Goal: Check status: Check status

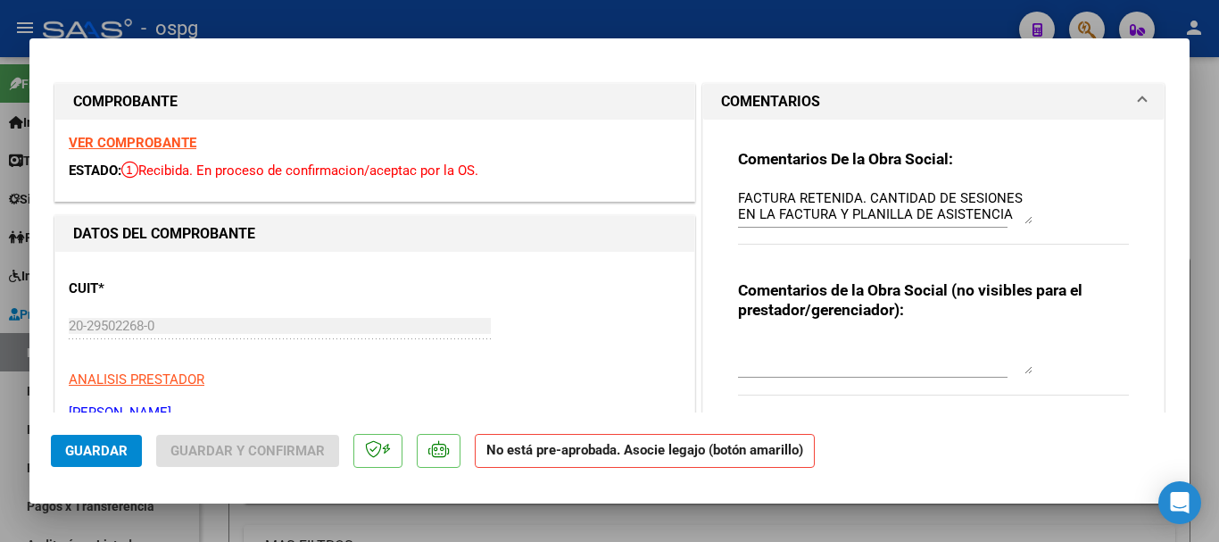
scroll to position [535, 0]
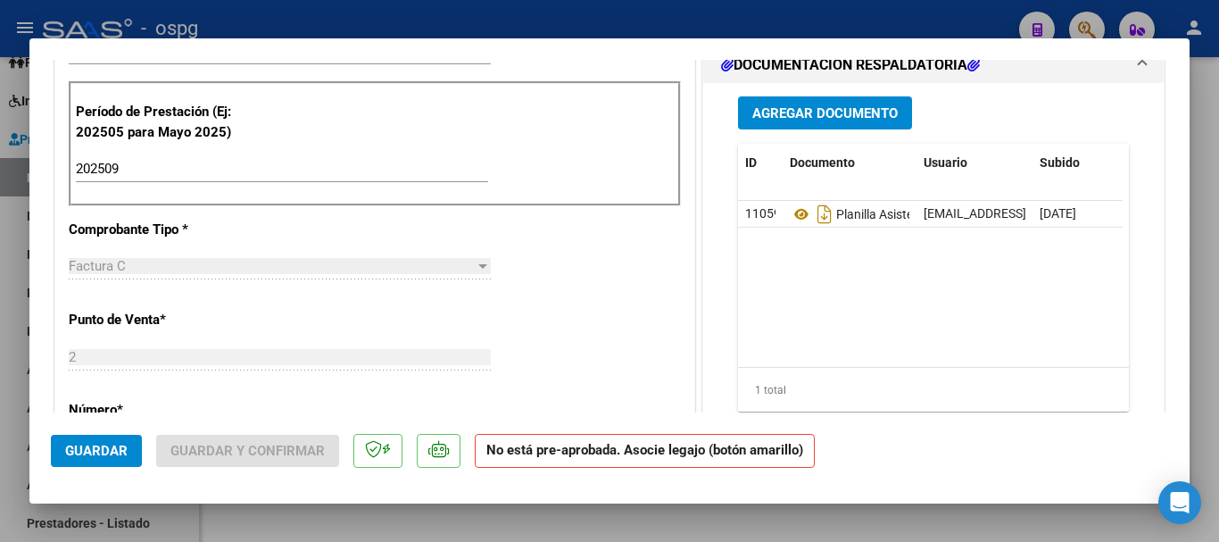
click at [594, 15] on div at bounding box center [609, 271] width 1219 height 542
type input "$ 0,00"
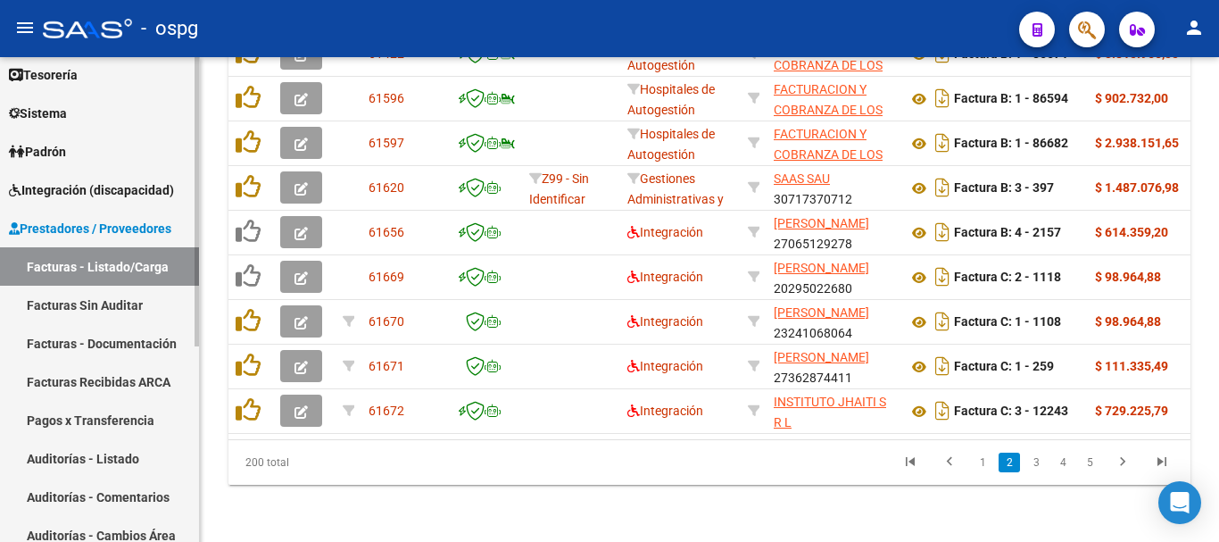
scroll to position [175, 0]
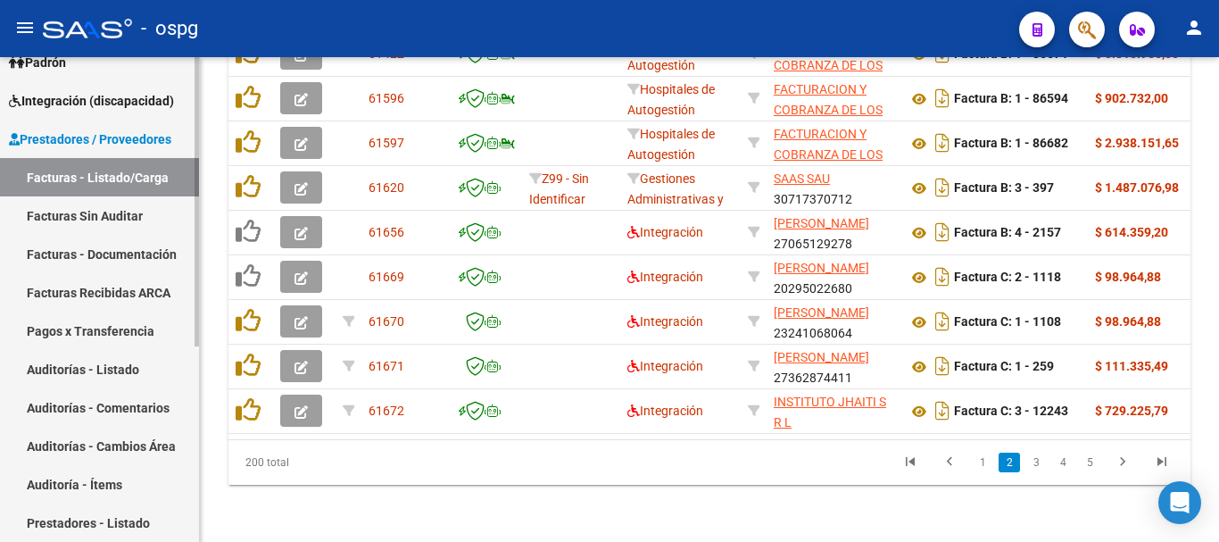
click at [114, 103] on span "Integración (discapacidad)" at bounding box center [91, 101] width 165 height 20
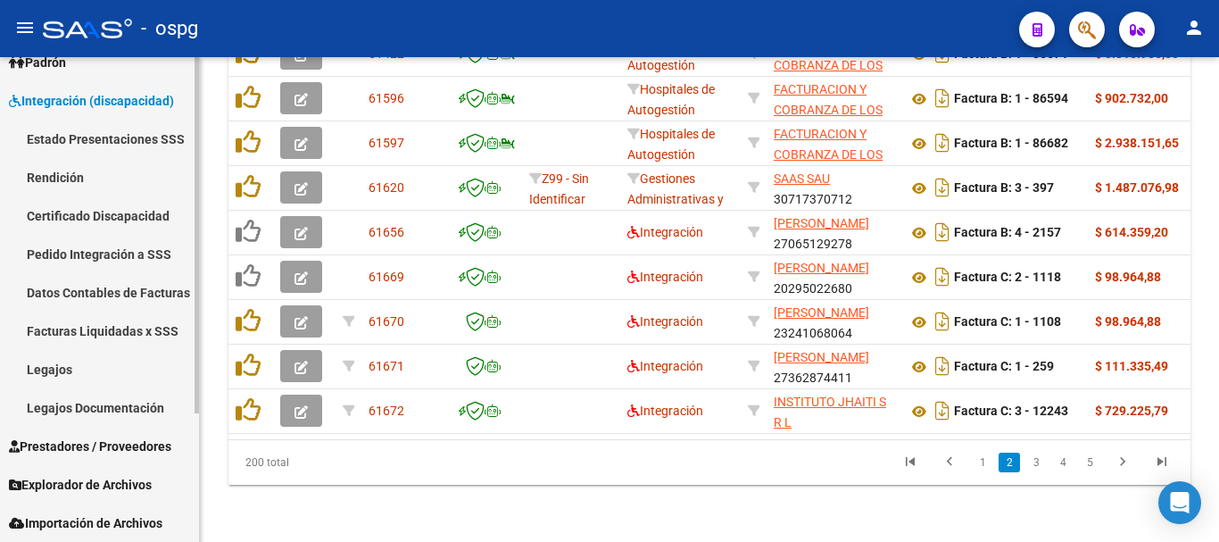
click at [114, 258] on link "Pedido Integración a SSS" at bounding box center [99, 254] width 199 height 38
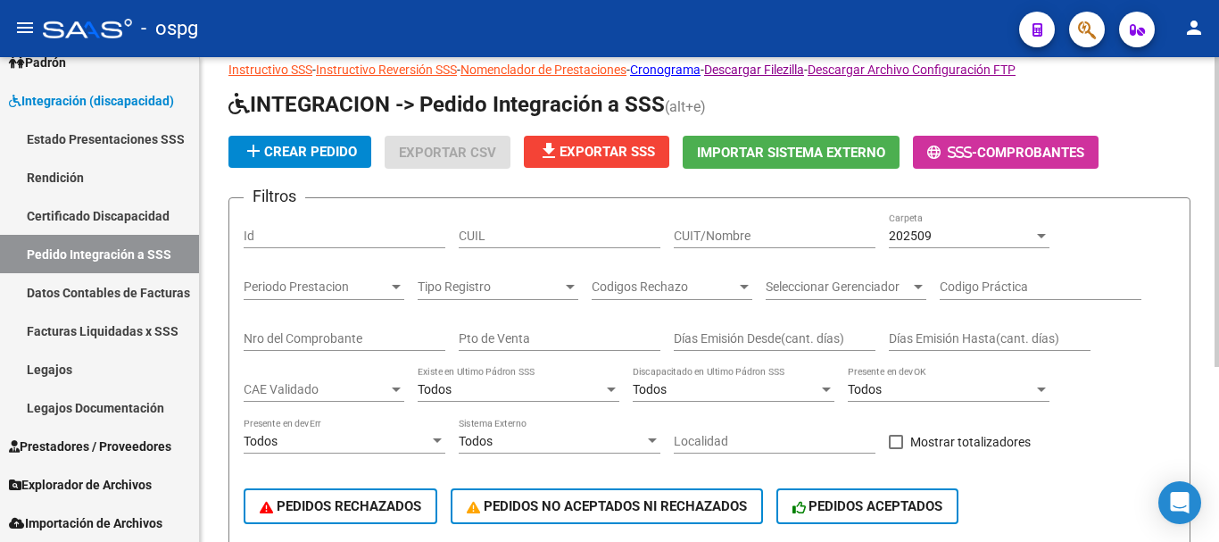
scroll to position [89, 0]
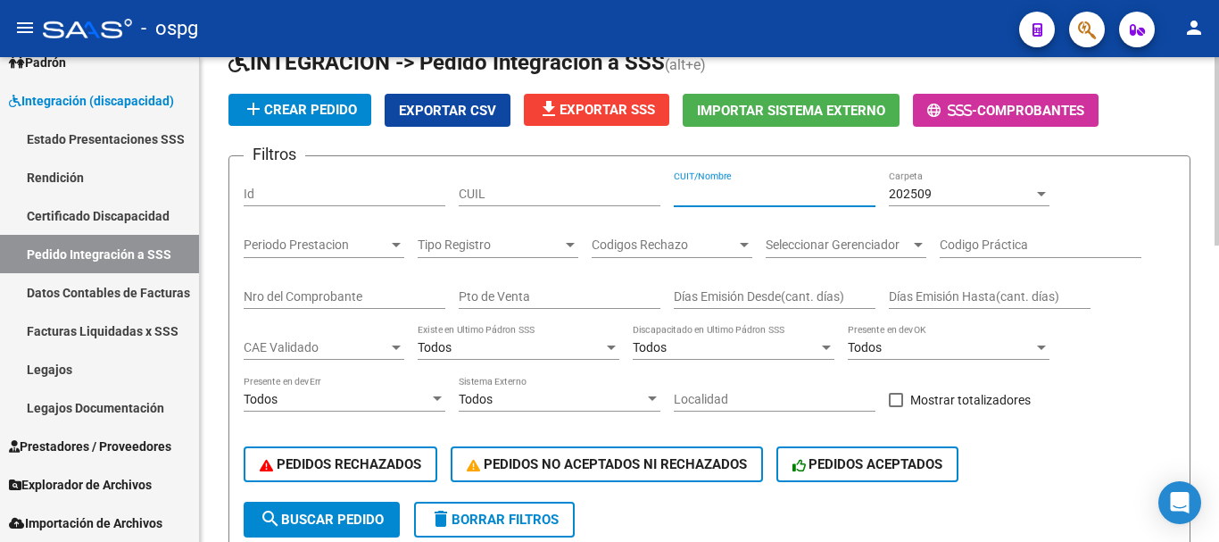
paste input "30-71773511-7"
click at [318, 525] on span "search Buscar Pedido" at bounding box center [322, 519] width 124 height 16
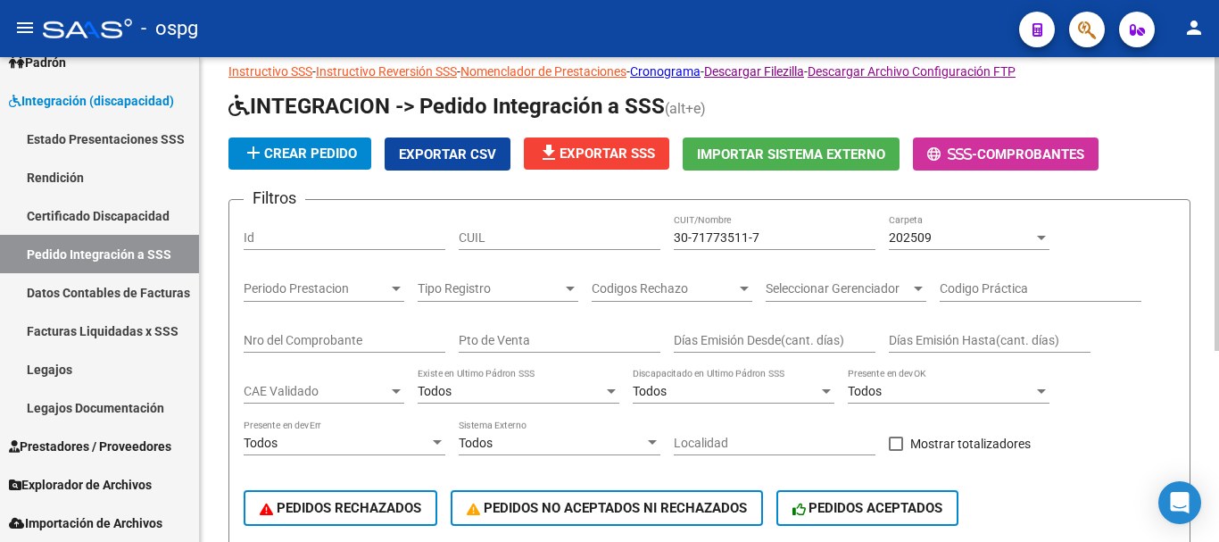
scroll to position [0, 0]
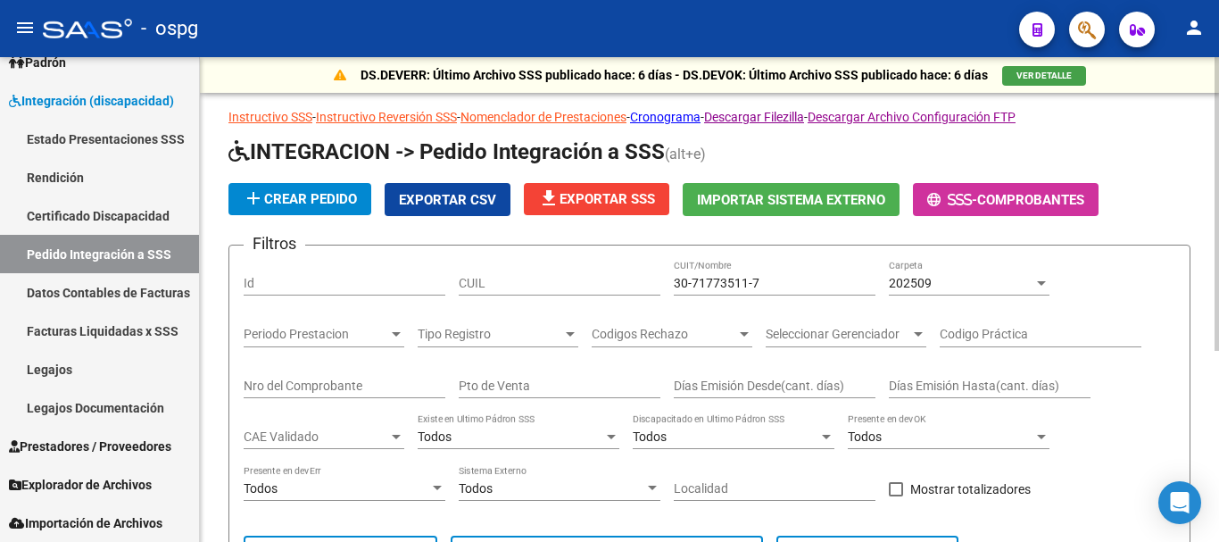
drag, startPoint x: 749, startPoint y: 284, endPoint x: 755, endPoint y: 315, distance: 31.7
click at [750, 286] on input "30-71773511-7" at bounding box center [775, 283] width 202 height 15
click at [947, 281] on div "202509" at bounding box center [961, 283] width 145 height 15
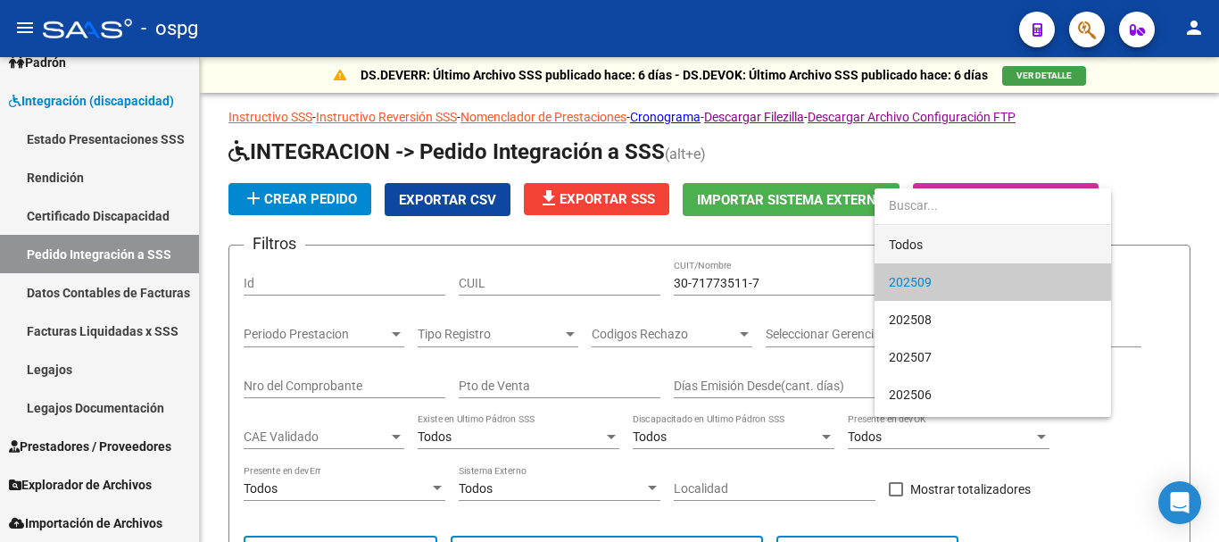
click at [914, 253] on span "Todos" at bounding box center [993, 244] width 208 height 37
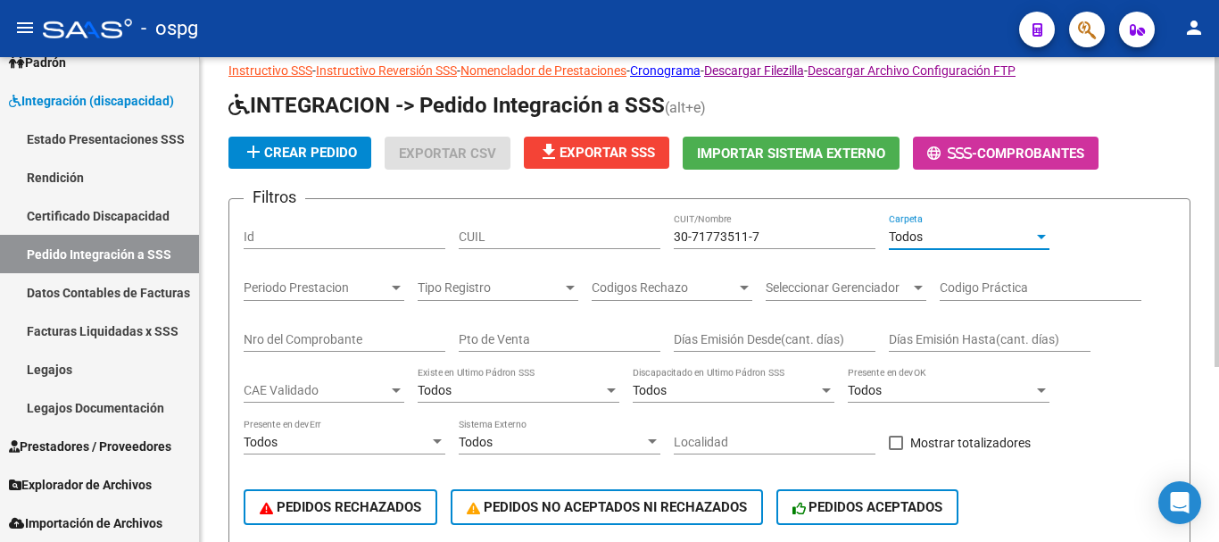
scroll to position [89, 0]
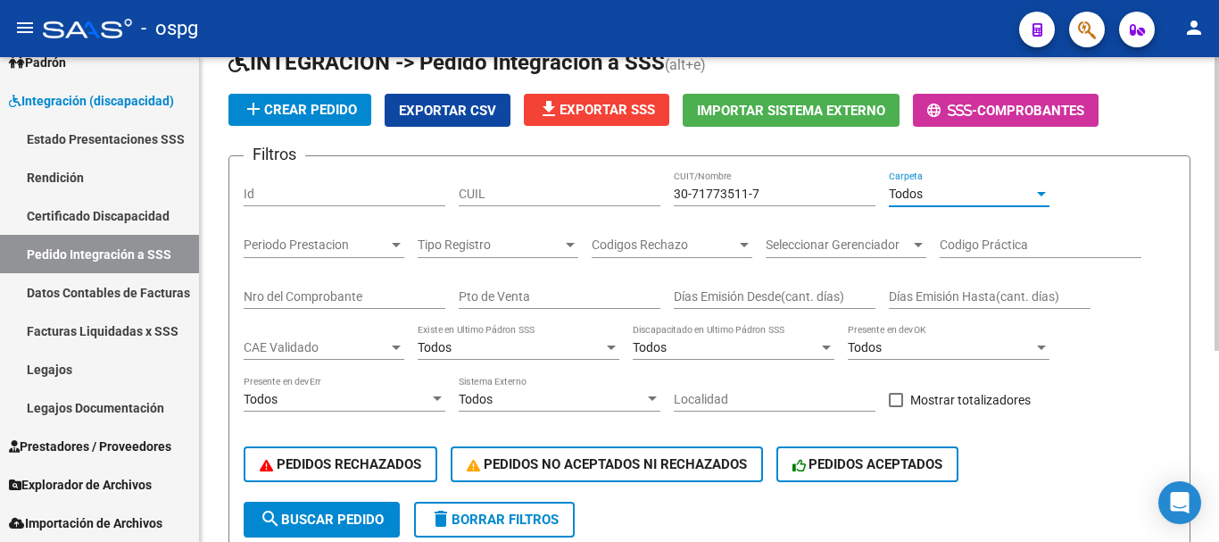
click at [335, 522] on span "search Buscar Pedido" at bounding box center [322, 519] width 124 height 16
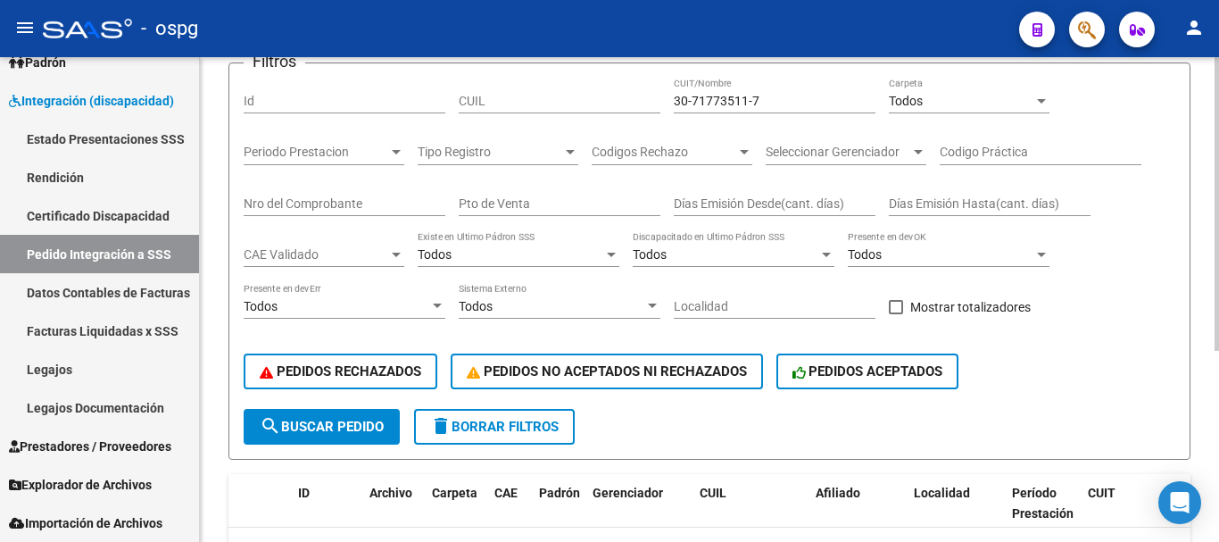
scroll to position [46, 0]
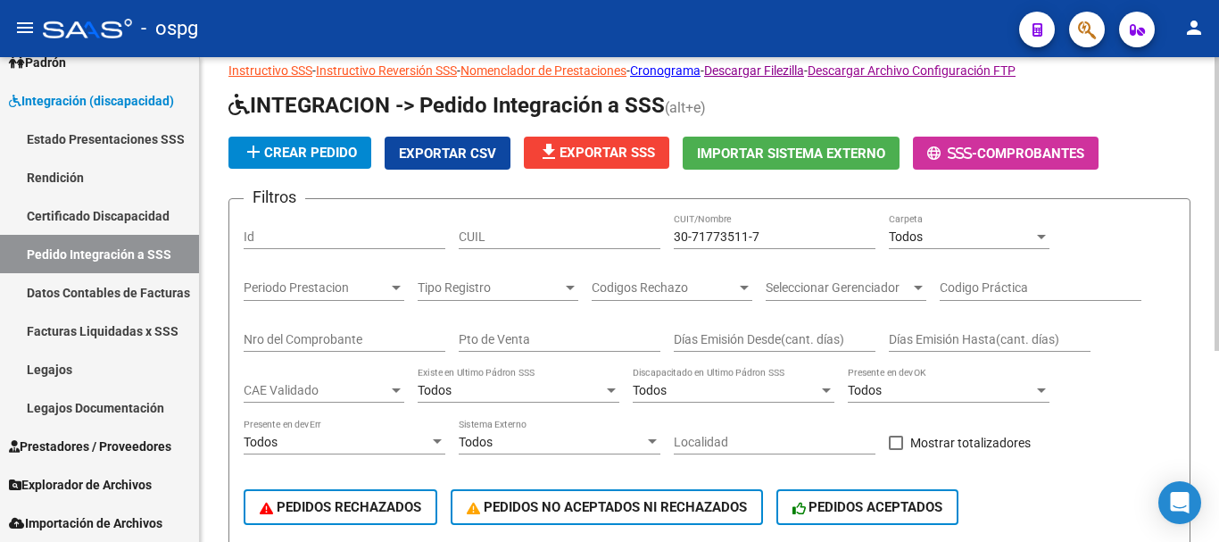
drag, startPoint x: 751, startPoint y: 236, endPoint x: 775, endPoint y: 286, distance: 55.5
click at [756, 249] on div "30-71773511-7 CUIT/Nombre" at bounding box center [775, 238] width 202 height 51
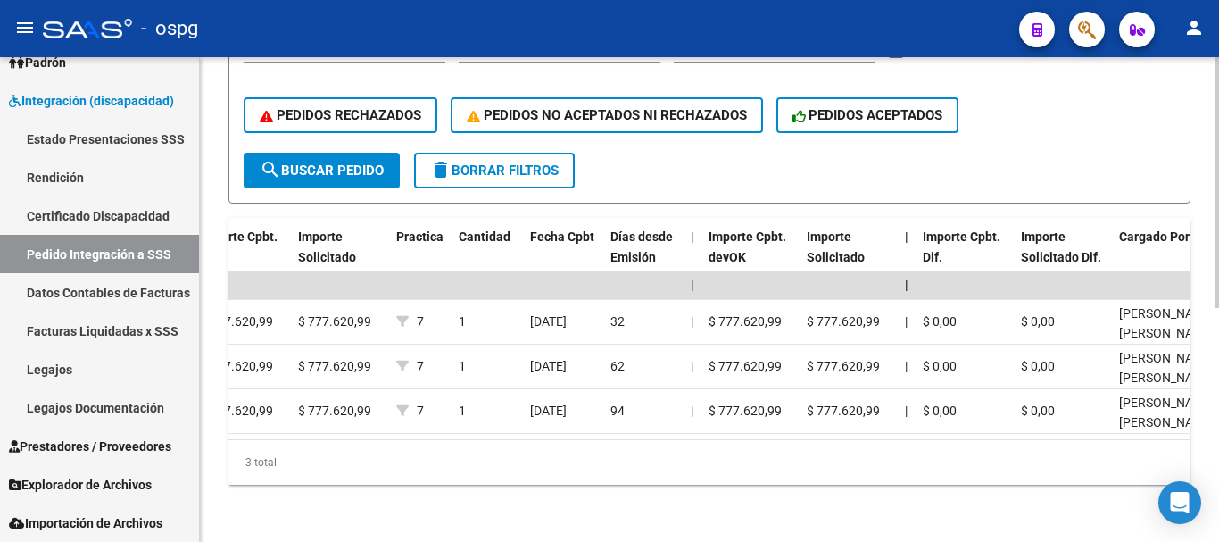
scroll to position [0, 1252]
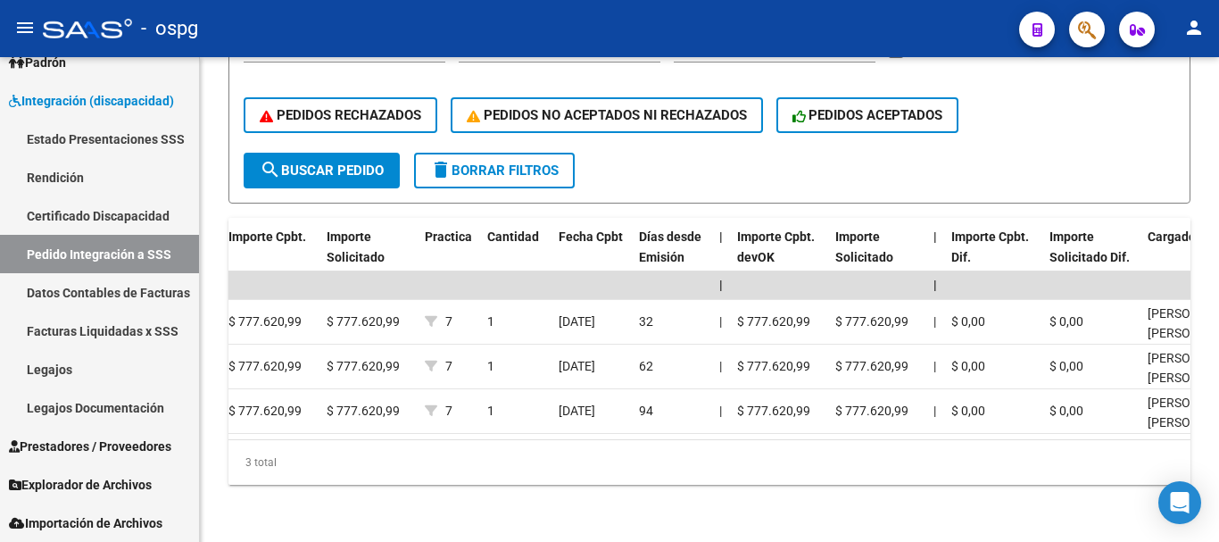
type input "30717735117"
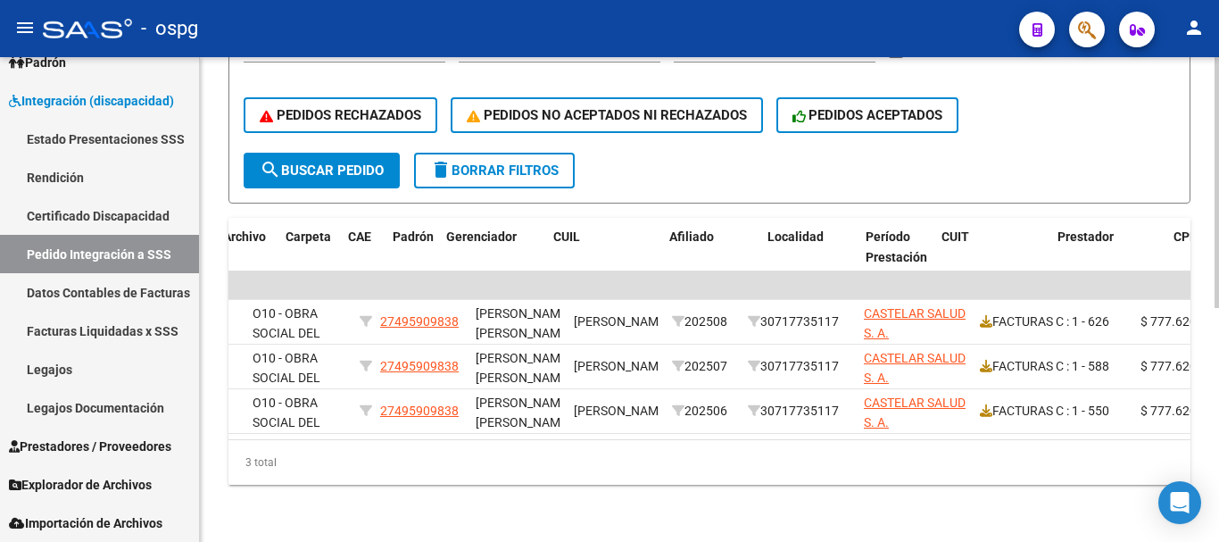
scroll to position [0, 0]
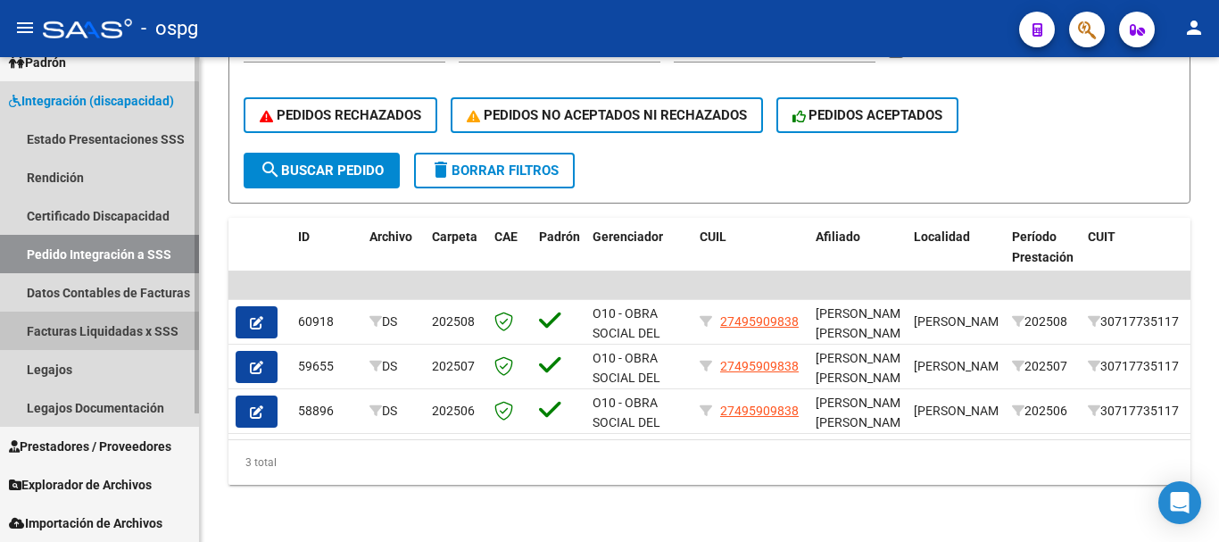
click at [65, 332] on link "Facturas Liquidadas x SSS" at bounding box center [99, 330] width 199 height 38
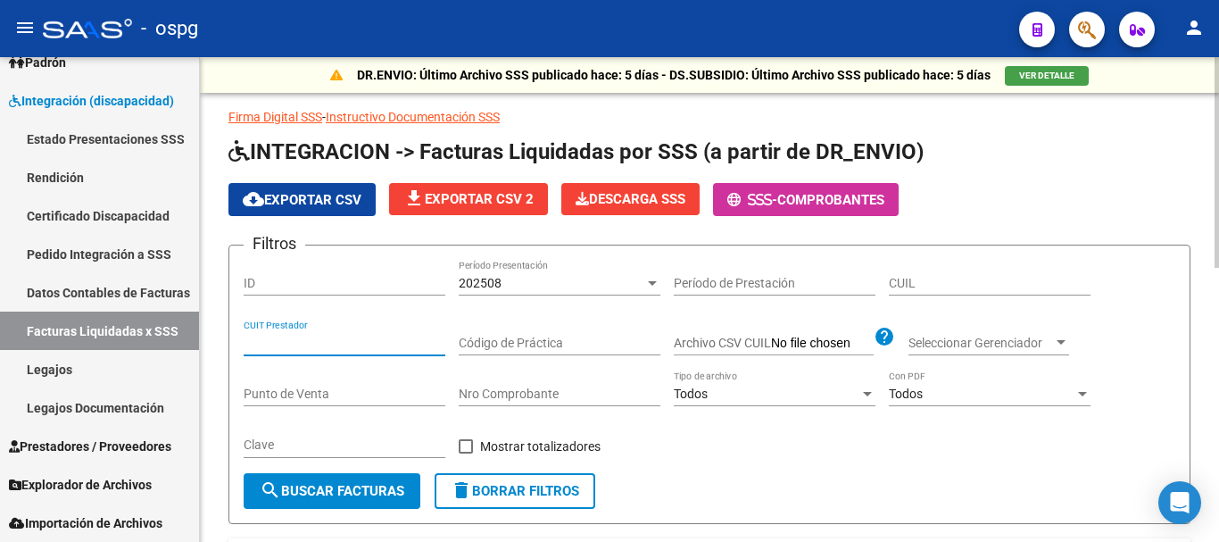
paste input "30-71773511-7"
type input "30-71773511-7"
click at [338, 496] on span "search Buscar Facturas" at bounding box center [332, 491] width 145 height 16
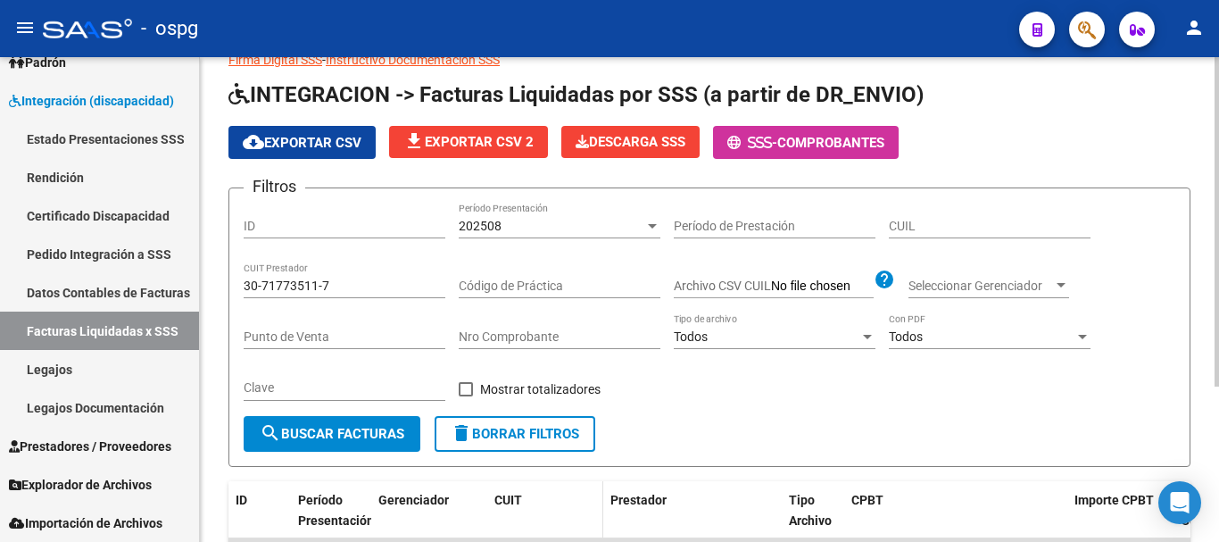
scroll to position [50, 0]
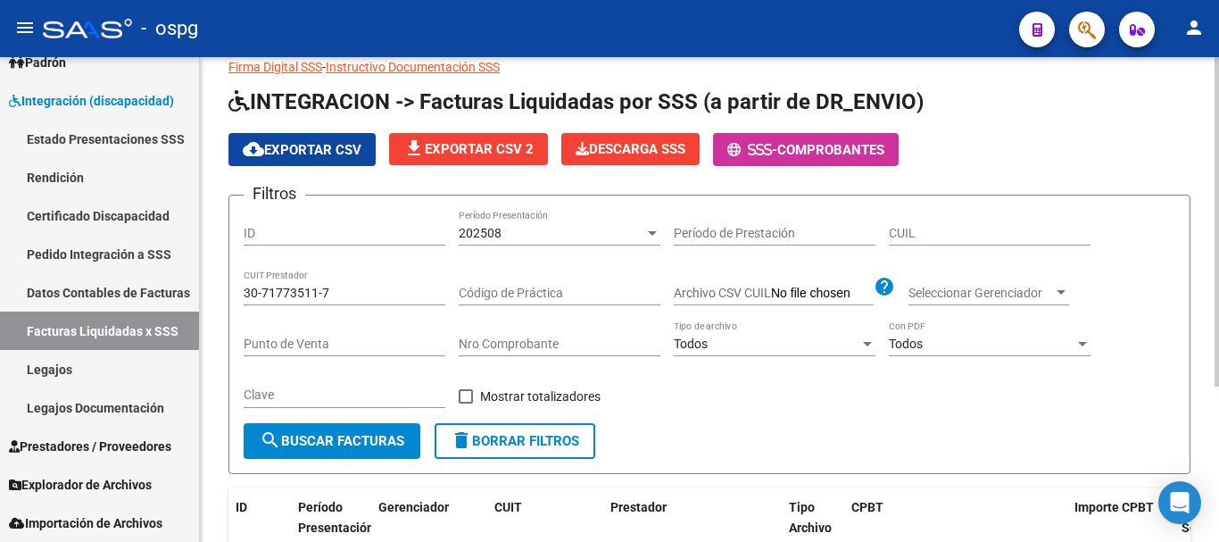
click at [542, 237] on div "202508" at bounding box center [552, 233] width 186 height 15
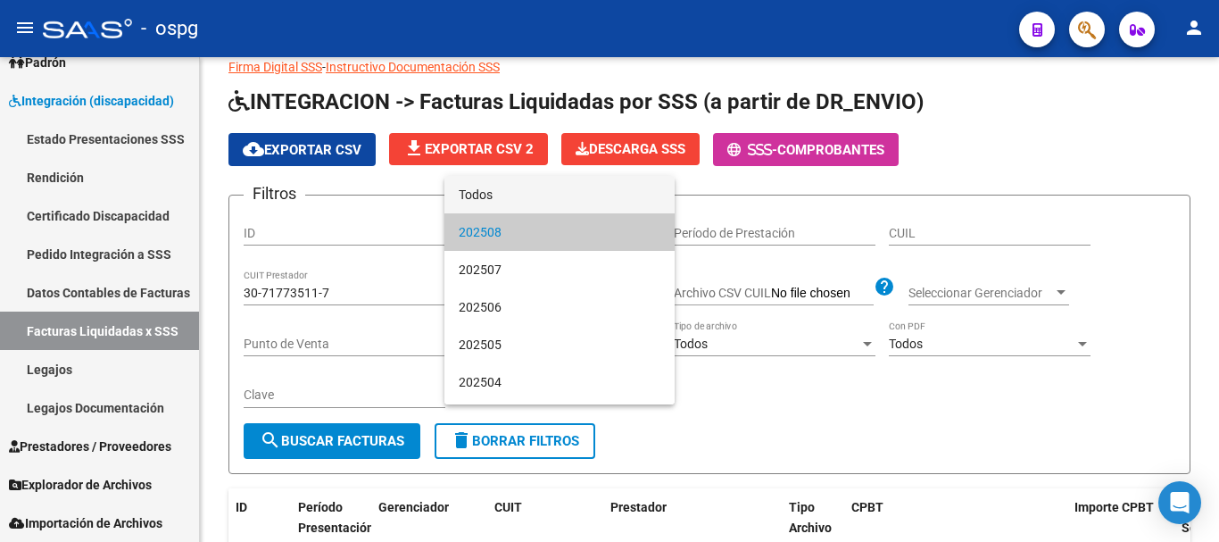
click at [480, 194] on span "Todos" at bounding box center [560, 194] width 202 height 37
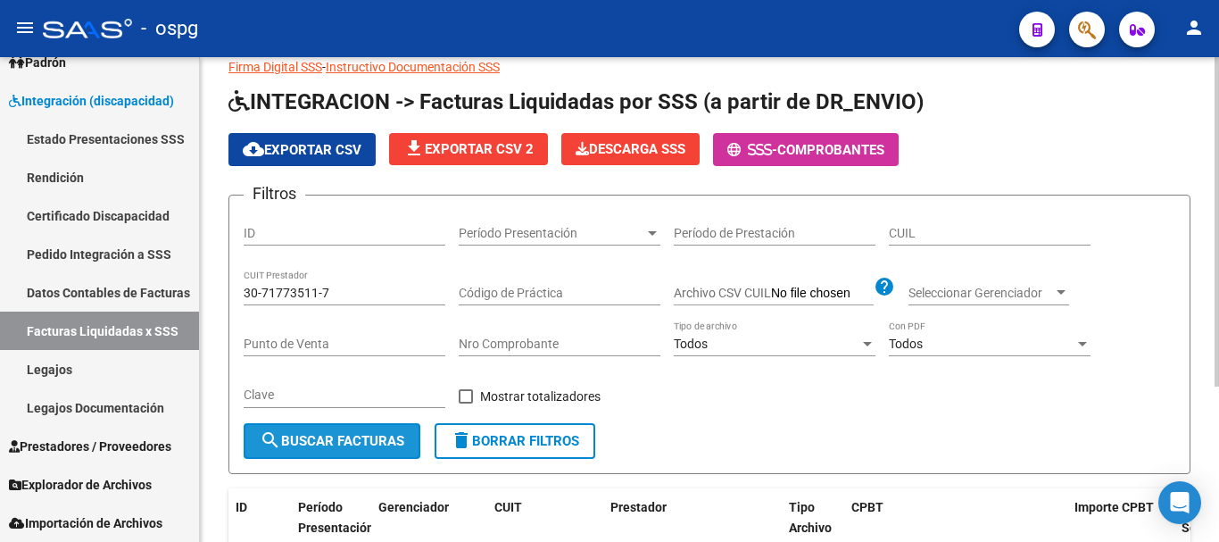
click at [344, 447] on span "search Buscar Facturas" at bounding box center [332, 441] width 145 height 16
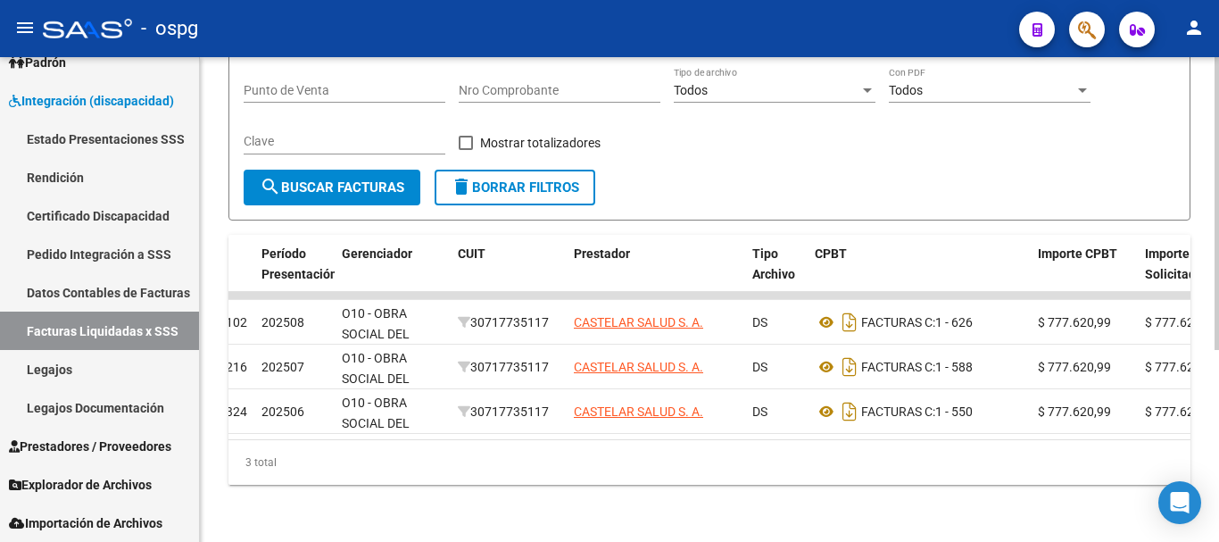
scroll to position [0, 12]
